Goal: Task Accomplishment & Management: Manage account settings

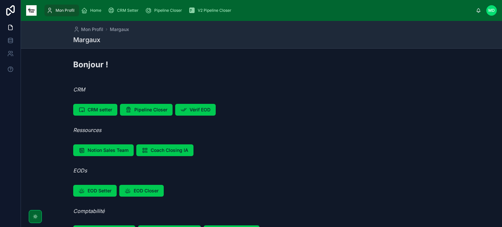
click at [131, 8] on span "CRM Setter" at bounding box center [128, 10] width 22 height 5
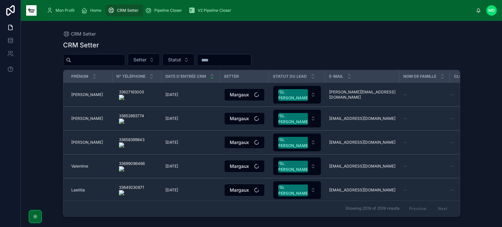
click at [194, 58] on button "Statut" at bounding box center [178, 60] width 32 height 12
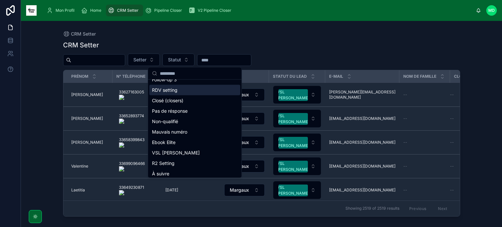
scroll to position [72, 0]
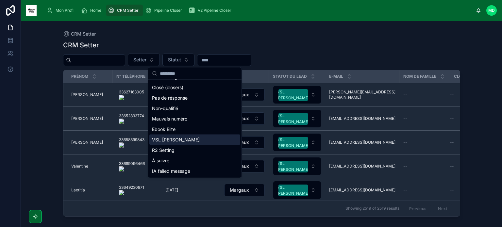
click at [173, 141] on div "VSL [PERSON_NAME]" at bounding box center [194, 140] width 91 height 10
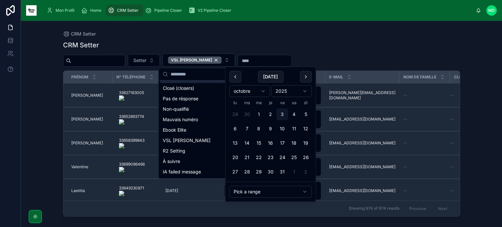
click at [252, 58] on input "text" at bounding box center [265, 60] width 54 height 9
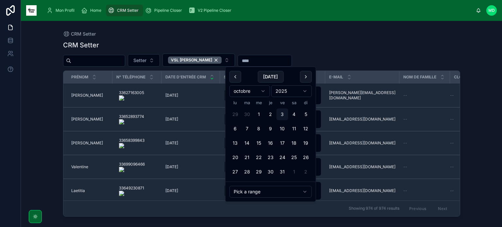
click at [235, 78] on button at bounding box center [235, 77] width 12 height 12
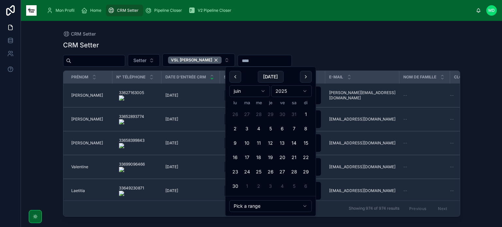
click at [235, 78] on button at bounding box center [235, 77] width 12 height 12
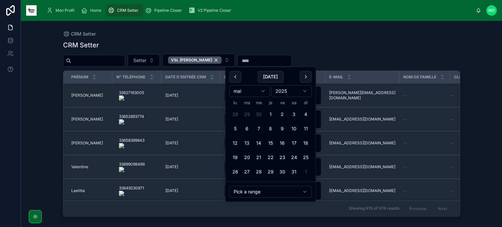
click at [258, 141] on button "14" at bounding box center [259, 143] width 12 height 12
type input "**********"
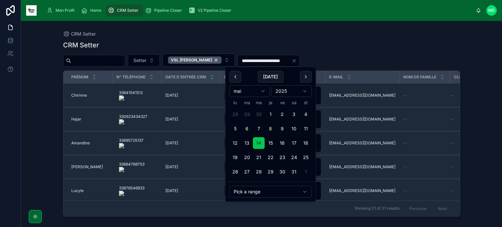
click at [340, 44] on div "CRM Setter" at bounding box center [261, 45] width 397 height 9
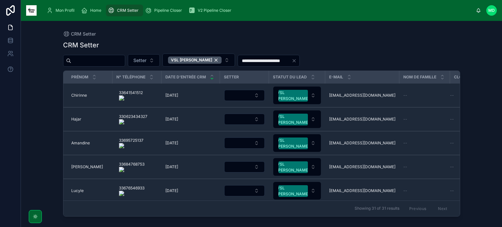
click at [145, 86] on onoff-telecom-ce-actions-button at bounding box center [145, 86] width 0 height 0
click at [81, 96] on span "Chirinne" at bounding box center [79, 95] width 16 height 5
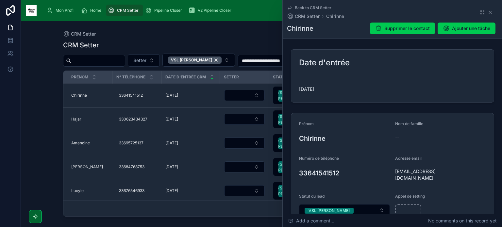
scroll to position [103, 0]
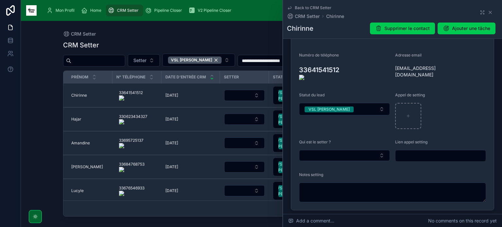
click at [355, 158] on button "Select Button" at bounding box center [344, 155] width 91 height 11
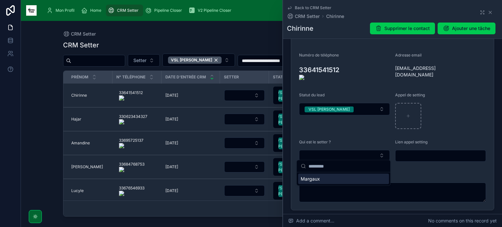
click at [344, 177] on div "Margaux" at bounding box center [343, 179] width 91 height 10
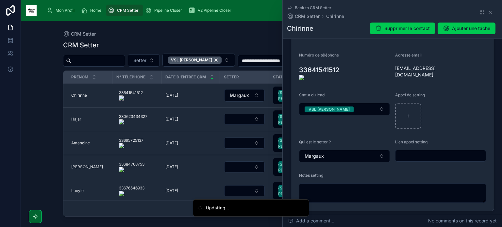
click at [338, 189] on textarea at bounding box center [392, 193] width 187 height 20
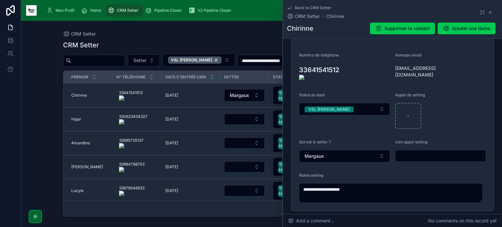
click at [0, 0] on icon at bounding box center [0, 0] width 0 height 0
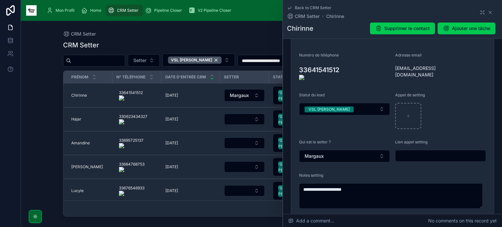
click at [365, 187] on textarea "**********" at bounding box center [391, 195] width 184 height 25
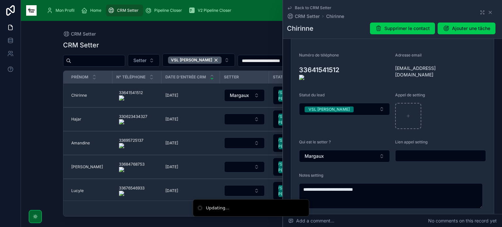
type textarea "**********"
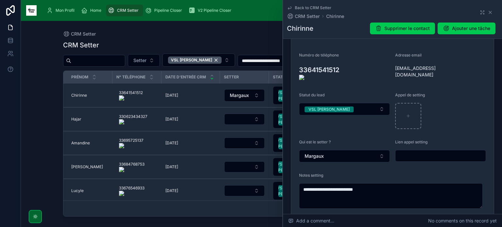
click at [0, 0] on icon at bounding box center [0, 0] width 0 height 0
click at [361, 105] on button "VSL [PERSON_NAME]" at bounding box center [344, 109] width 91 height 12
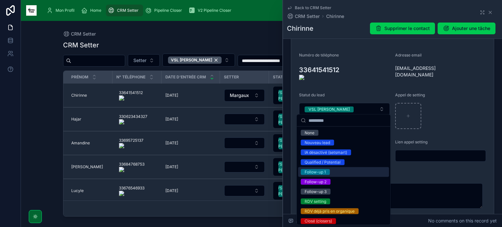
click at [331, 170] on div "Follow-up 1" at bounding box center [343, 172] width 91 height 10
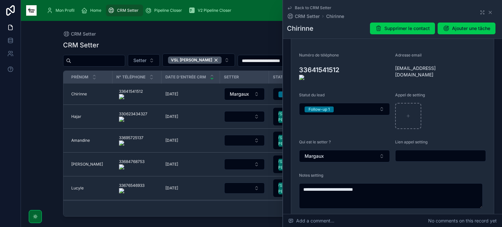
click at [76, 119] on span "Hajar" at bounding box center [76, 116] width 10 height 5
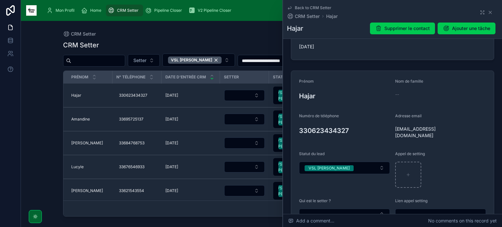
scroll to position [43, 0]
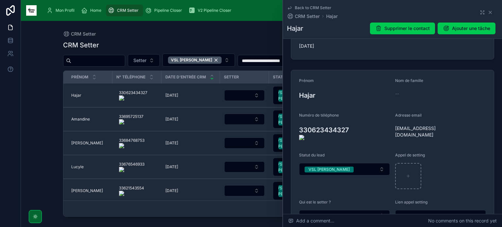
click at [352, 121] on onoff-telecom-ce-actions-button at bounding box center [352, 121] width 0 height 0
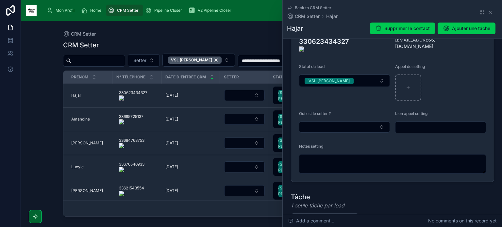
scroll to position [129, 0]
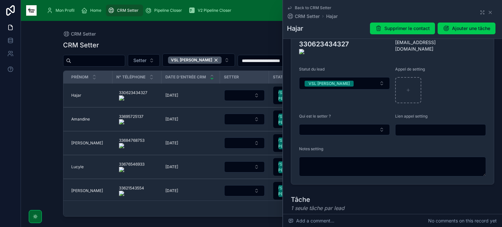
click at [372, 157] on textarea at bounding box center [392, 167] width 187 height 20
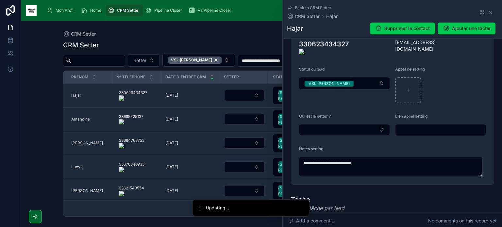
click at [326, 81] on div "VSL [PERSON_NAME]" at bounding box center [329, 84] width 41 height 6
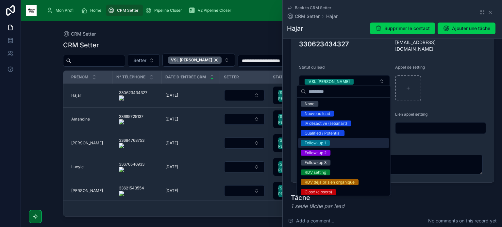
click at [316, 141] on div "Follow-up 1" at bounding box center [315, 143] width 21 height 6
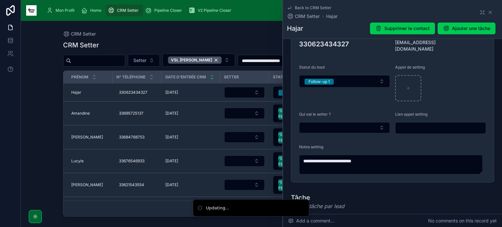
click at [345, 125] on button "Select Button" at bounding box center [344, 127] width 91 height 11
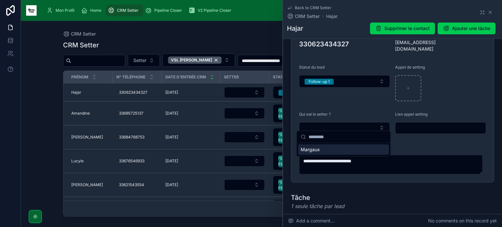
click at [335, 150] on div "Margaux" at bounding box center [343, 149] width 91 height 10
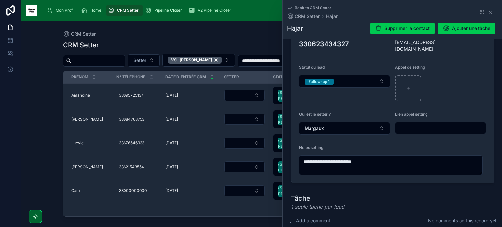
click at [294, 43] on form "**********" at bounding box center [392, 83] width 203 height 199
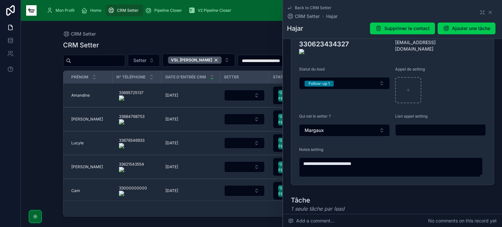
click at [0, 0] on div at bounding box center [0, 0] width 0 height 0
click at [0, 0] on icon at bounding box center [0, 0] width 0 height 0
type textarea "**********"
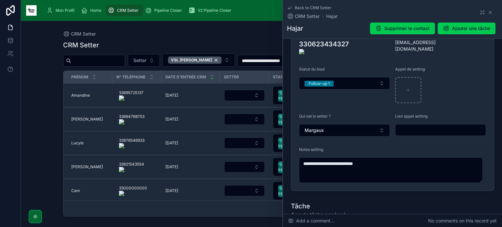
click at [0, 0] on icon at bounding box center [0, 0] width 0 height 0
click at [83, 97] on span "Amandine" at bounding box center [80, 95] width 19 height 5
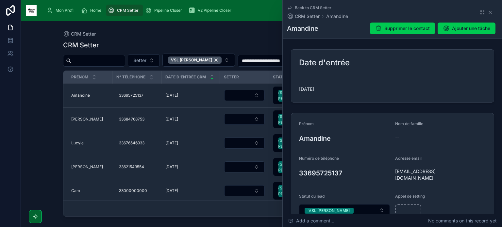
scroll to position [64, 0]
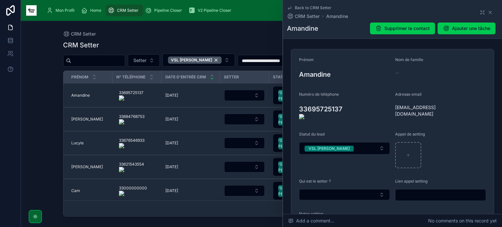
click at [346, 100] on onoff-telecom-ce-actions-button at bounding box center [346, 100] width 0 height 0
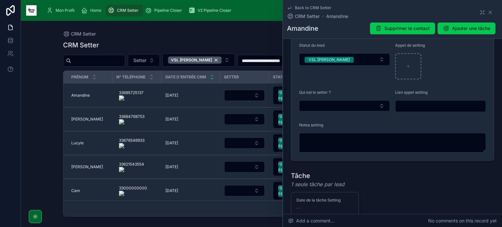
click at [331, 101] on button "Select Button" at bounding box center [344, 105] width 91 height 11
click at [326, 128] on div "Margaux" at bounding box center [343, 129] width 91 height 10
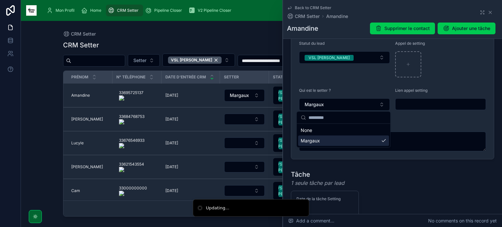
click at [326, 143] on textarea at bounding box center [392, 142] width 187 height 20
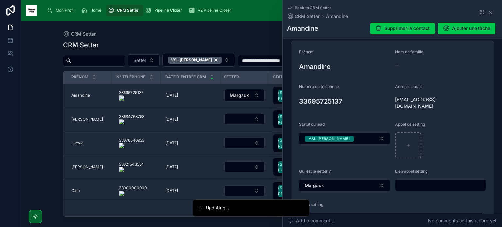
scroll to position [71, 0]
click at [292, 100] on form "**********" at bounding box center [392, 141] width 203 height 199
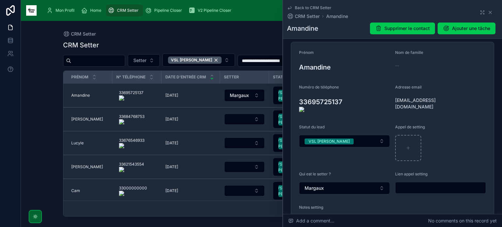
click at [296, 102] on form "**********" at bounding box center [392, 142] width 203 height 201
click at [0, 0] on icon at bounding box center [0, 0] width 0 height 0
click at [343, 138] on button "VSL [PERSON_NAME]" at bounding box center [344, 141] width 91 height 12
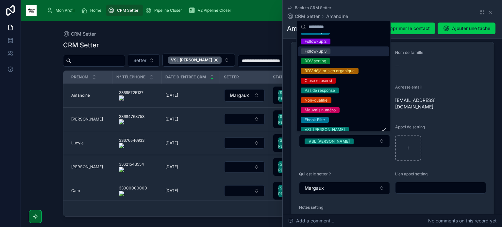
scroll to position [47, 0]
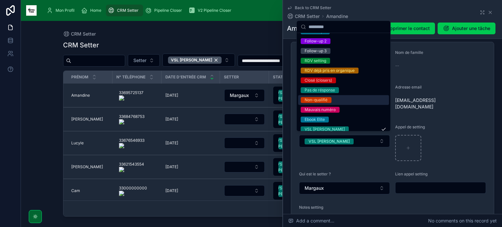
click at [340, 97] on div "Non-qualifié" at bounding box center [343, 100] width 91 height 10
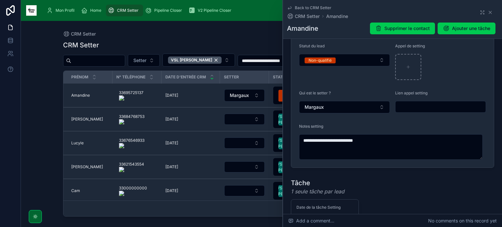
scroll to position [153, 0]
drag, startPoint x: 387, startPoint y: 135, endPoint x: 330, endPoint y: 127, distance: 57.4
click at [330, 127] on div "**********" at bounding box center [392, 142] width 187 height 36
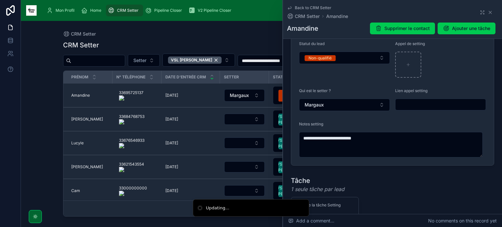
type textarea "**********"
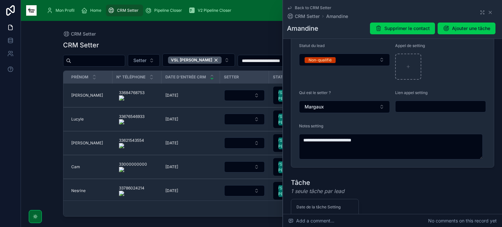
click at [76, 92] on td "[PERSON_NAME]" at bounding box center [87, 96] width 49 height 24
click at [79, 98] on td "[PERSON_NAME]" at bounding box center [87, 96] width 49 height 24
click at [80, 96] on span "[PERSON_NAME]" at bounding box center [87, 95] width 32 height 5
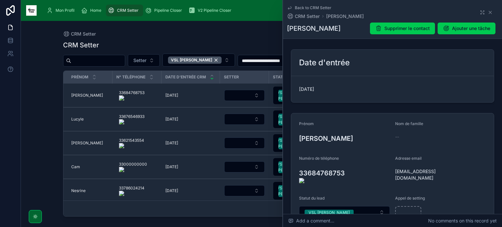
click at [347, 164] on onoff-telecom-ce-actions-button at bounding box center [347, 164] width 0 height 0
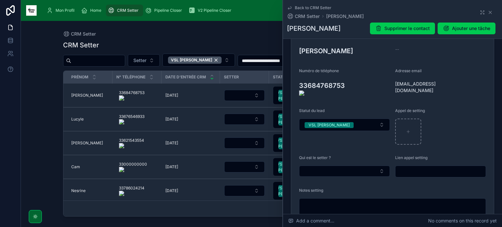
scroll to position [108, 0]
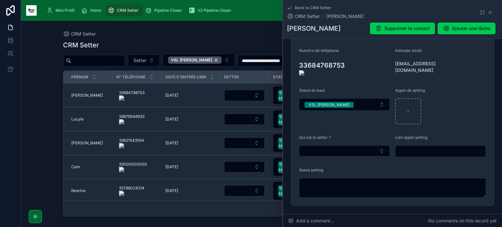
click at [349, 145] on button "Select Button" at bounding box center [344, 150] width 91 height 11
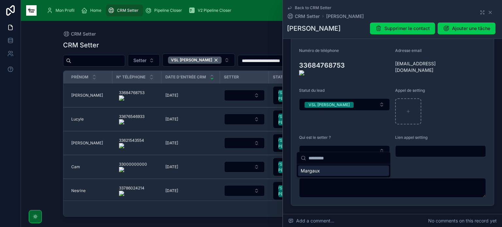
click at [329, 169] on div "Margaux" at bounding box center [343, 171] width 91 height 10
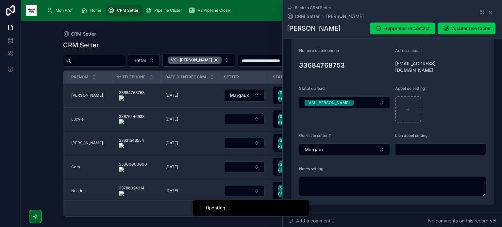
click at [326, 181] on textarea at bounding box center [392, 187] width 187 height 20
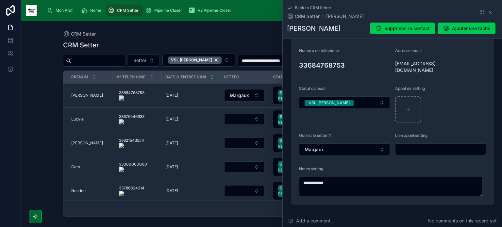
click at [294, 62] on form "**********" at bounding box center [392, 105] width 203 height 199
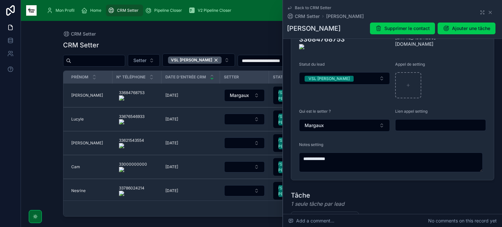
scroll to position [134, 0]
click at [363, 154] on textarea "**********" at bounding box center [391, 162] width 184 height 20
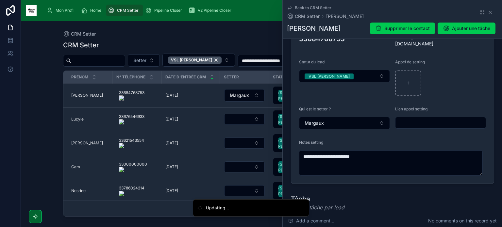
type textarea "**********"
click at [359, 73] on button "VSL [PERSON_NAME]" at bounding box center [344, 76] width 91 height 12
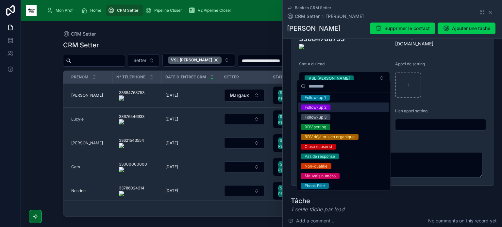
scroll to position [42, 0]
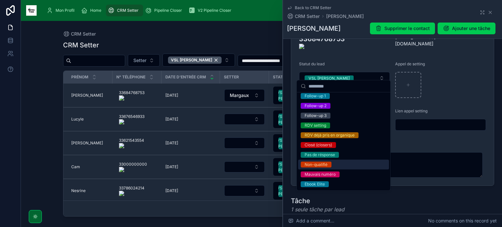
click at [340, 162] on div "Non-qualifié" at bounding box center [343, 165] width 91 height 10
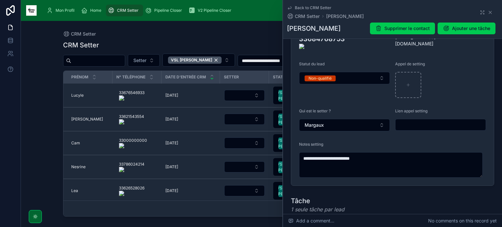
click at [80, 93] on span "Lucyle" at bounding box center [77, 95] width 12 height 5
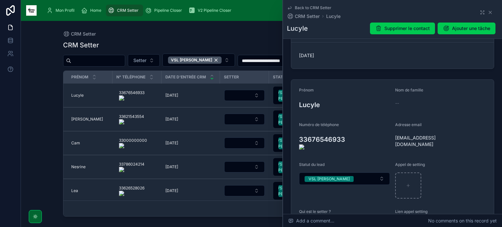
scroll to position [65, 0]
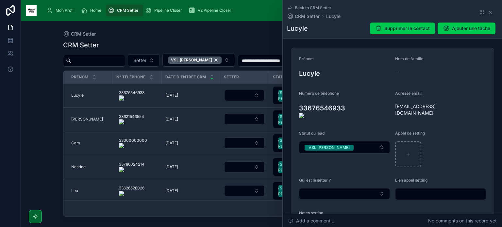
click at [348, 99] on onoff-telecom-ce-actions-button at bounding box center [348, 99] width 0 height 0
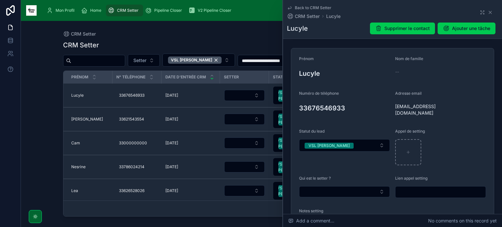
click at [294, 108] on form "Prénom Lucyle Nom de famille -- Numéro de téléphone 33676546933 Adresse email […" at bounding box center [392, 147] width 203 height 198
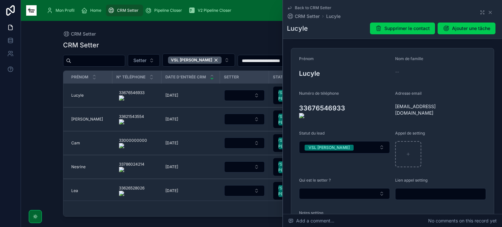
click at [0, 0] on icon at bounding box center [0, 0] width 0 height 0
click at [385, 191] on button "Select Button" at bounding box center [344, 193] width 91 height 11
click at [340, 218] on div "Margaux" at bounding box center [343, 214] width 91 height 10
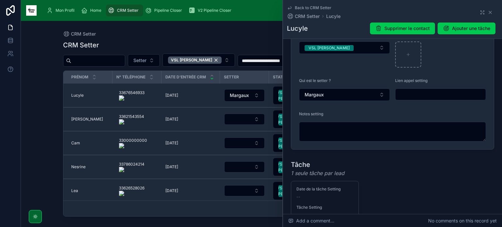
scroll to position [165, 0]
click at [362, 127] on textarea at bounding box center [392, 131] width 187 height 20
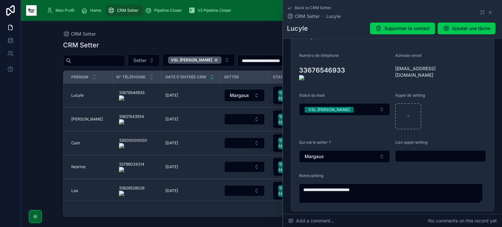
scroll to position [103, 0]
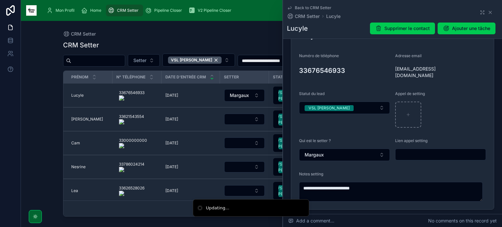
type textarea "**********"
click at [363, 102] on button "VSL [PERSON_NAME]" at bounding box center [344, 108] width 91 height 12
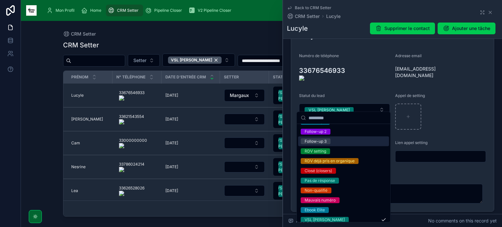
scroll to position [48, 0]
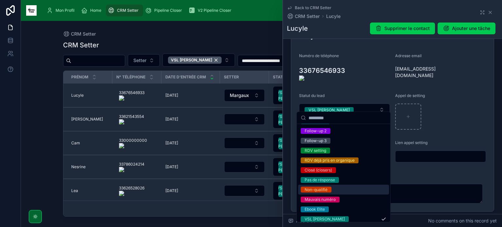
click at [337, 191] on div "Non-qualifié" at bounding box center [343, 190] width 91 height 10
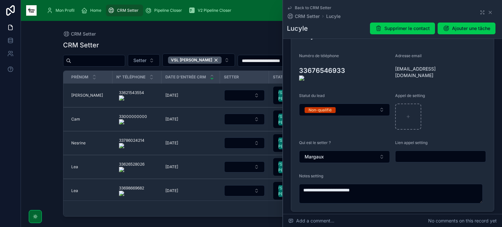
click at [77, 95] on span "[PERSON_NAME]" at bounding box center [87, 95] width 32 height 5
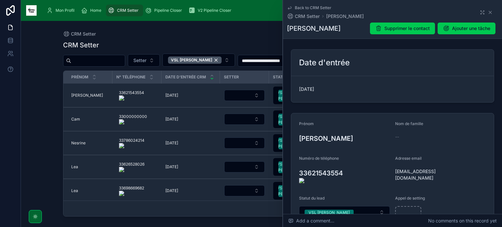
click at [347, 164] on onoff-telecom-ce-actions-button at bounding box center [347, 164] width 0 height 0
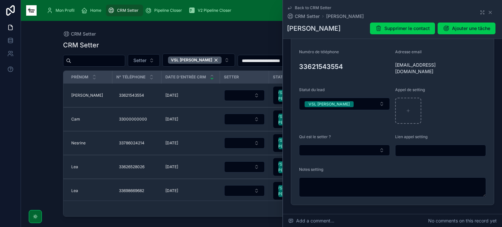
scroll to position [109, 0]
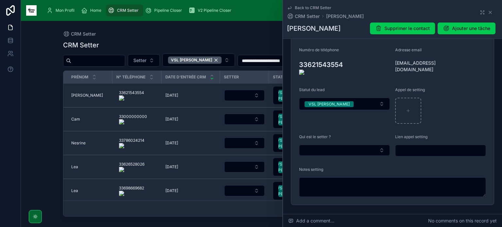
click at [389, 180] on textarea at bounding box center [392, 187] width 187 height 20
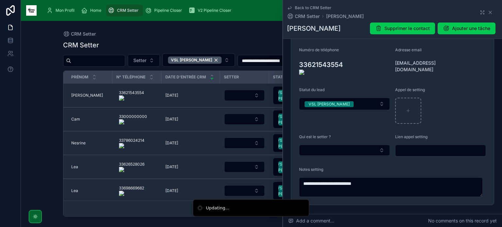
click at [367, 145] on button "Select Button" at bounding box center [344, 150] width 91 height 11
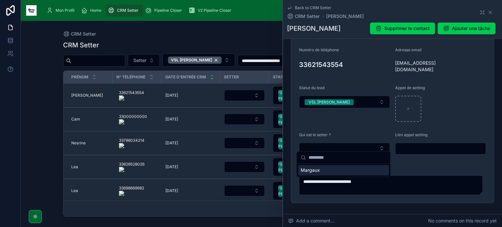
click at [338, 170] on div "Margaux" at bounding box center [343, 170] width 91 height 10
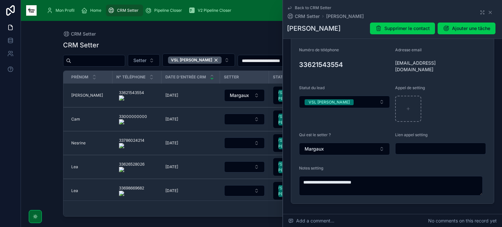
click at [0, 0] on icon at bounding box center [0, 0] width 0 height 0
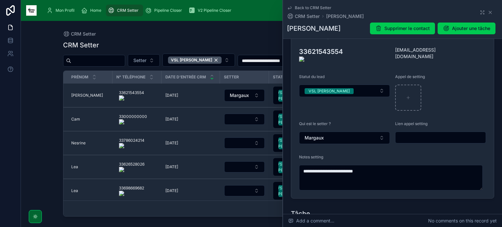
scroll to position [122, 0]
drag, startPoint x: 379, startPoint y: 168, endPoint x: 328, endPoint y: 164, distance: 50.5
click at [328, 165] on textarea "**********" at bounding box center [391, 177] width 184 height 25
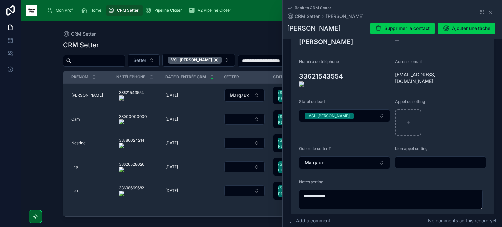
scroll to position [98, 0]
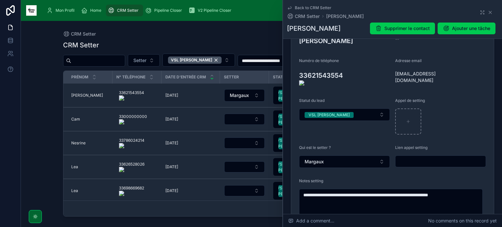
click at [471, 189] on textarea "**********" at bounding box center [391, 208] width 184 height 39
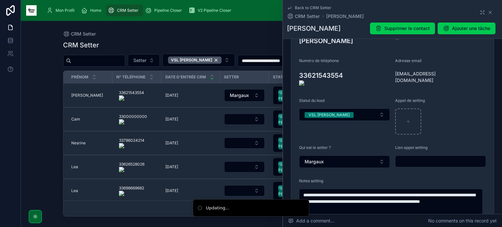
type textarea "**********"
click at [359, 109] on button "VSL [PERSON_NAME]" at bounding box center [344, 115] width 91 height 12
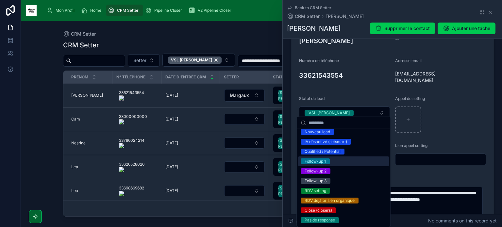
scroll to position [81, 0]
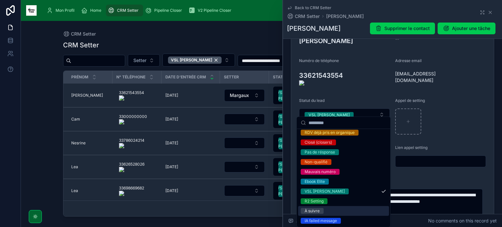
click at [326, 211] on div "À suivre" at bounding box center [343, 211] width 91 height 10
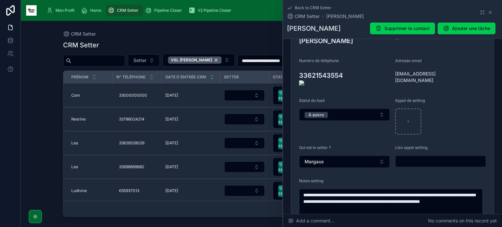
click at [0, 0] on icon at bounding box center [0, 0] width 0 height 0
click at [80, 121] on span "Nesrine" at bounding box center [78, 119] width 14 height 5
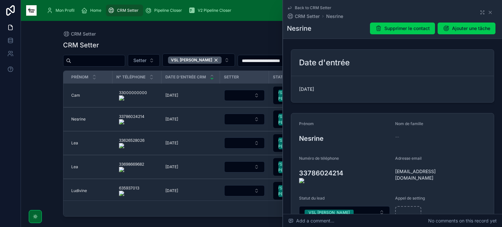
click at [347, 164] on onoff-telecom-ce-actions-button at bounding box center [347, 164] width 0 height 0
click at [0, 0] on icon at bounding box center [0, 0] width 0 height 0
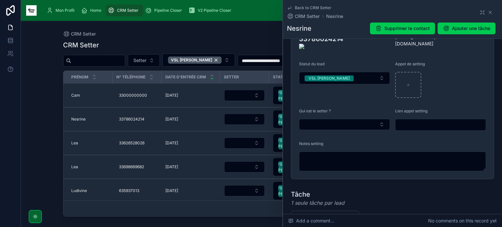
scroll to position [135, 0]
click at [341, 119] on button "Select Button" at bounding box center [344, 124] width 91 height 11
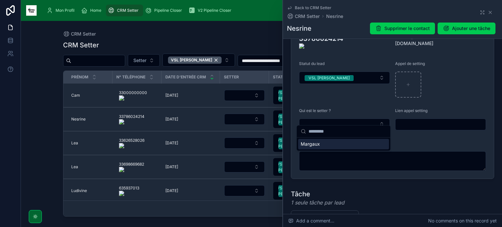
click at [326, 143] on div "Margaux" at bounding box center [343, 144] width 91 height 10
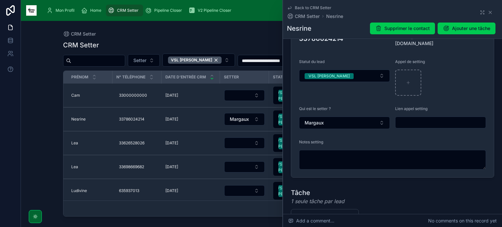
click at [374, 150] on textarea at bounding box center [392, 160] width 187 height 20
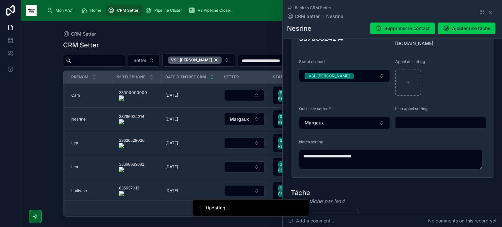
click at [346, 70] on button "VSL [PERSON_NAME]" at bounding box center [344, 76] width 91 height 12
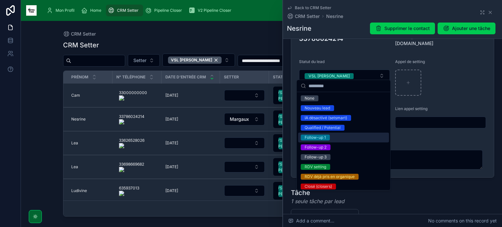
click at [331, 137] on div "Follow-up 1" at bounding box center [343, 138] width 91 height 10
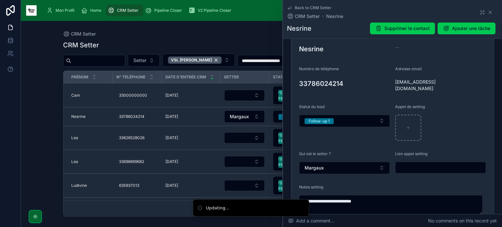
scroll to position [84, 0]
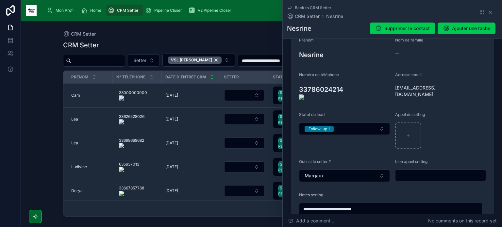
click at [0, 0] on icon at bounding box center [0, 0] width 0 height 0
type textarea "**********"
click at [260, 96] on button "Select Button" at bounding box center [244, 95] width 41 height 11
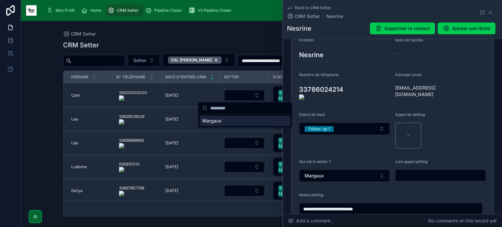
click at [242, 121] on div "Margaux" at bounding box center [245, 121] width 91 height 10
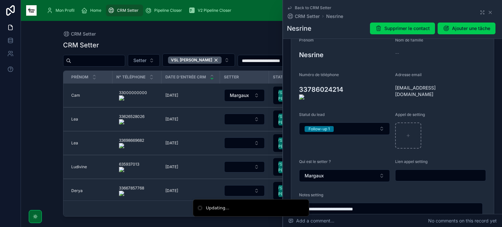
click at [281, 93] on span "VSL [PERSON_NAME]" at bounding box center [292, 96] width 29 height 12
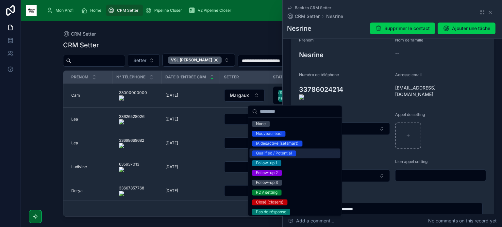
scroll to position [71, 0]
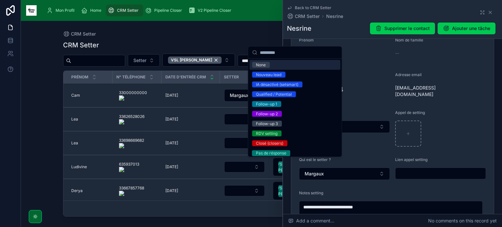
click at [244, 34] on div "CRM Setter" at bounding box center [261, 33] width 397 height 5
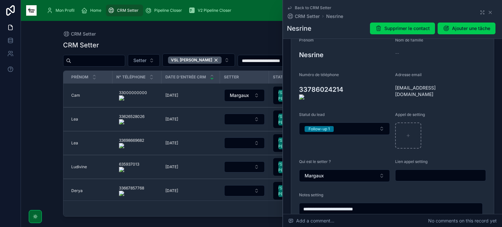
click at [486, 9] on div "Back to CRM Setter CRM Setter Nesrine" at bounding box center [392, 12] width 211 height 14
click at [488, 12] on icon at bounding box center [490, 12] width 5 height 5
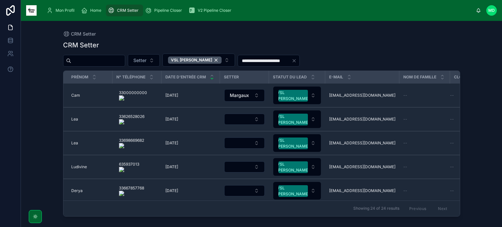
click at [285, 98] on div "VSL [PERSON_NAME]" at bounding box center [293, 96] width 32 height 12
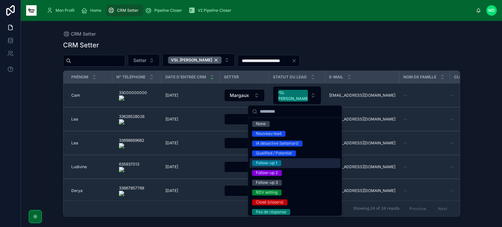
scroll to position [71, 0]
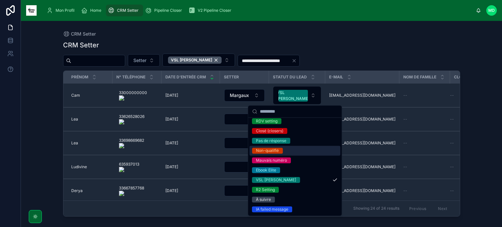
click at [279, 149] on span "Non-qualifié" at bounding box center [267, 151] width 31 height 6
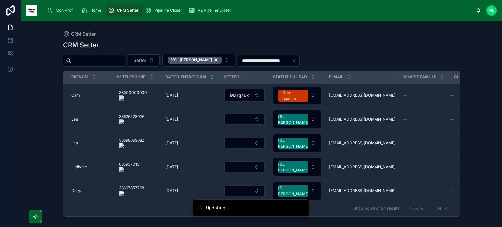
click at [301, 101] on span "Non-qualifié" at bounding box center [292, 96] width 29 height 12
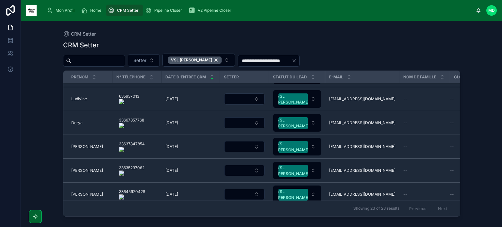
scroll to position [0, 0]
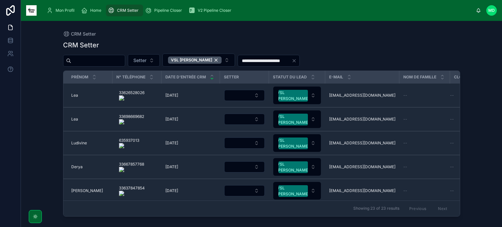
click at [200, 62] on div "VSL [PERSON_NAME]" at bounding box center [195, 60] width 54 height 7
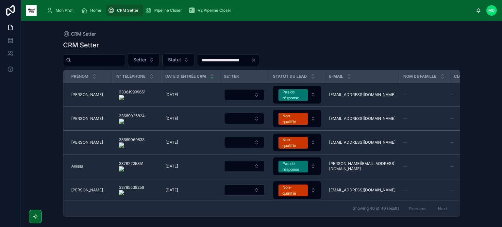
click at [181, 59] on span "Statut" at bounding box center [174, 60] width 13 height 7
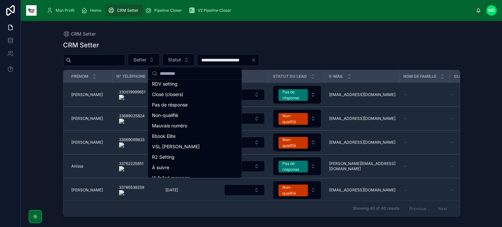
scroll to position [66, 0]
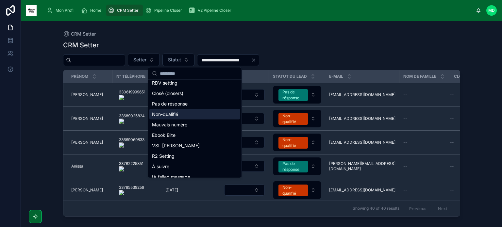
click at [185, 117] on div "Non-qualifié" at bounding box center [194, 114] width 91 height 10
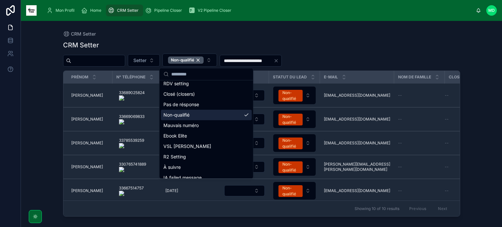
click at [365, 29] on div "**********" at bounding box center [262, 120] width 418 height 198
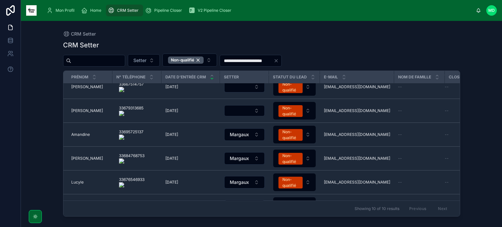
scroll to position [124, 0]
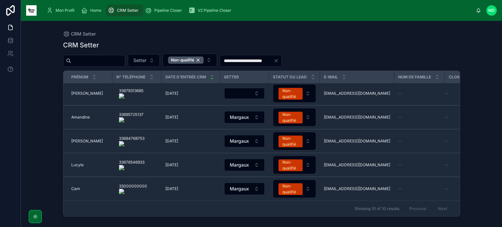
click at [290, 186] on div "Non-qualifié" at bounding box center [290, 189] width 16 height 12
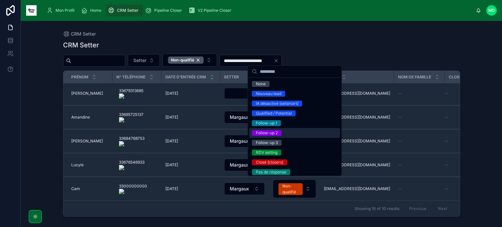
scroll to position [71, 0]
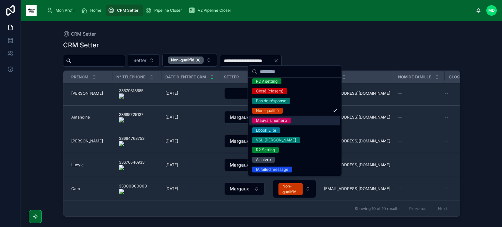
click at [284, 116] on div "Mauvais numéro" at bounding box center [294, 121] width 91 height 10
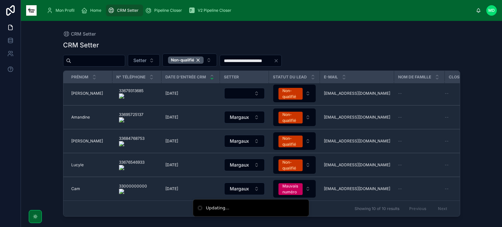
scroll to position [0, 0]
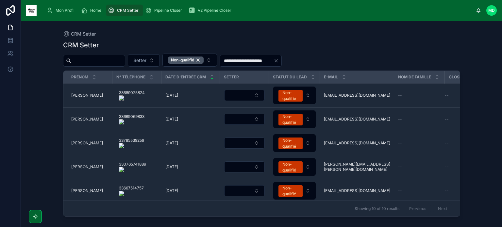
click at [204, 62] on div "Non-qualifié" at bounding box center [186, 60] width 36 height 7
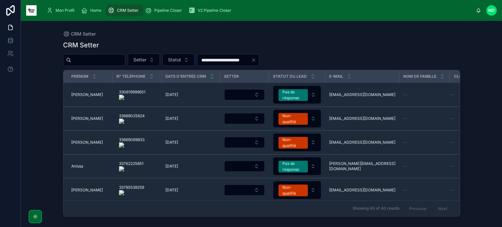
click at [194, 61] on button "Statut" at bounding box center [178, 60] width 32 height 12
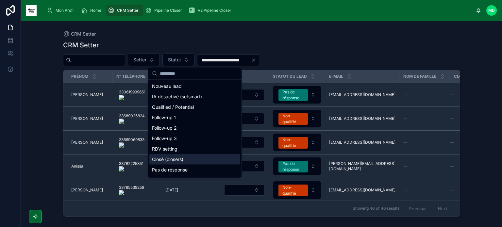
scroll to position [72, 0]
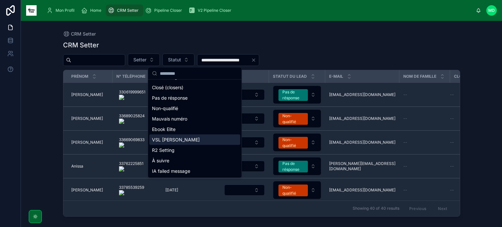
click at [184, 142] on div "VSL [PERSON_NAME]" at bounding box center [194, 140] width 91 height 10
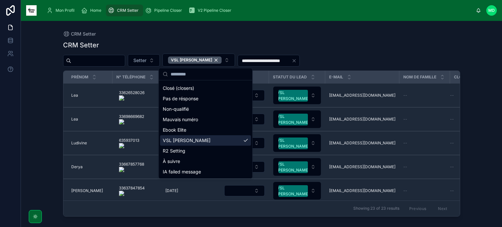
click at [255, 31] on div "CRM Setter" at bounding box center [261, 33] width 397 height 5
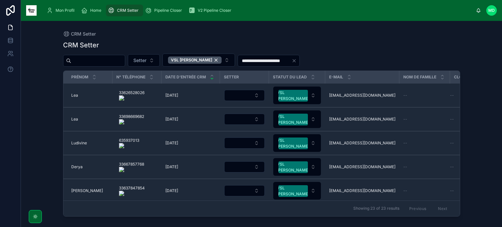
click at [147, 86] on onoff-telecom-ce-actions-button at bounding box center [147, 86] width 0 height 0
click at [75, 93] on span "Lea" at bounding box center [74, 95] width 7 height 5
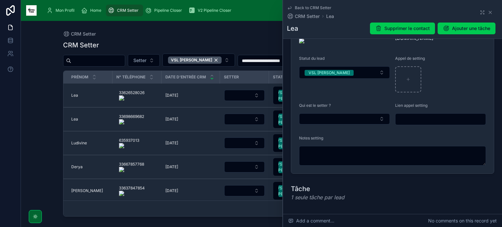
scroll to position [141, 0]
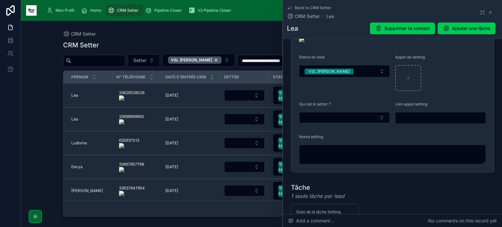
click at [345, 112] on button "Select Button" at bounding box center [344, 117] width 91 height 11
click at [326, 138] on div "Margaux" at bounding box center [343, 137] width 91 height 10
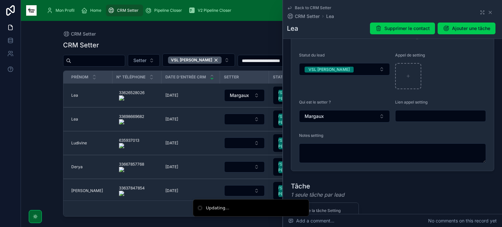
click at [326, 147] on textarea at bounding box center [392, 153] width 187 height 20
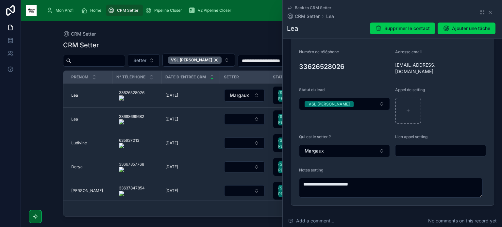
scroll to position [106, 0]
click at [295, 64] on form "**********" at bounding box center [392, 107] width 203 height 199
click at [295, 67] on form "**********" at bounding box center [392, 107] width 203 height 199
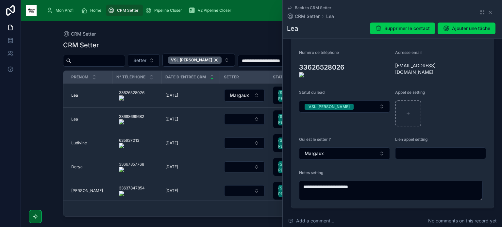
click at [295, 66] on form "**********" at bounding box center [392, 108] width 203 height 201
click at [0, 0] on icon at bounding box center [0, 0] width 0 height 0
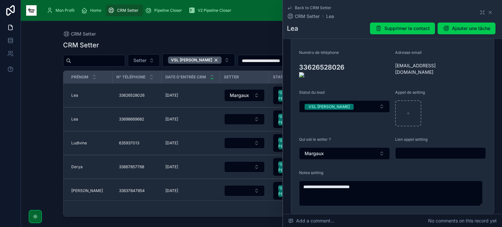
click at [379, 181] on textarea "**********" at bounding box center [391, 193] width 184 height 25
click at [357, 100] on button "VSL [PERSON_NAME]" at bounding box center [344, 106] width 91 height 12
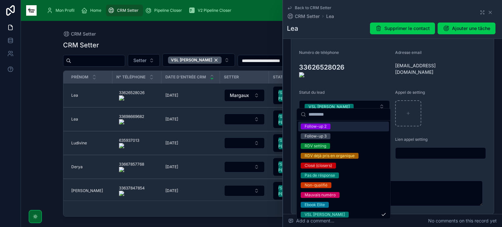
scroll to position [50, 0]
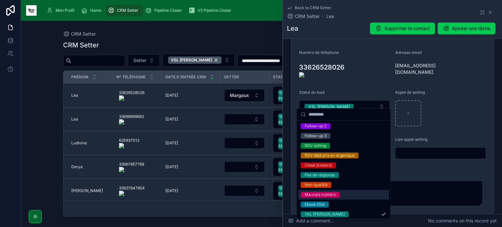
click at [329, 191] on div "Mauvais numéro" at bounding box center [343, 195] width 91 height 10
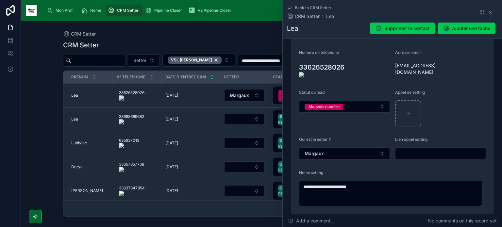
drag, startPoint x: 371, startPoint y: 182, endPoint x: 313, endPoint y: 170, distance: 59.7
click at [313, 170] on div "**********" at bounding box center [392, 188] width 187 height 36
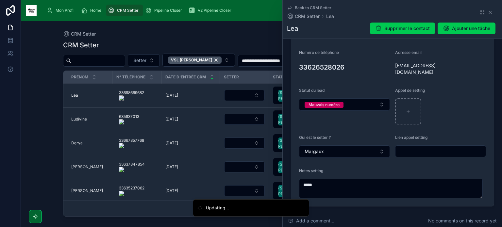
type textarea "****"
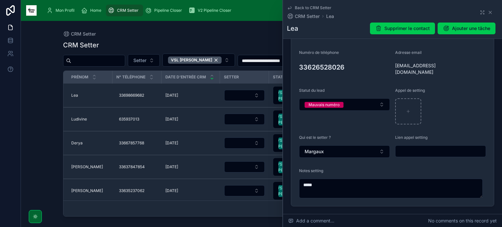
click at [488, 13] on icon at bounding box center [490, 12] width 5 height 5
